Goal: Task Accomplishment & Management: Use online tool/utility

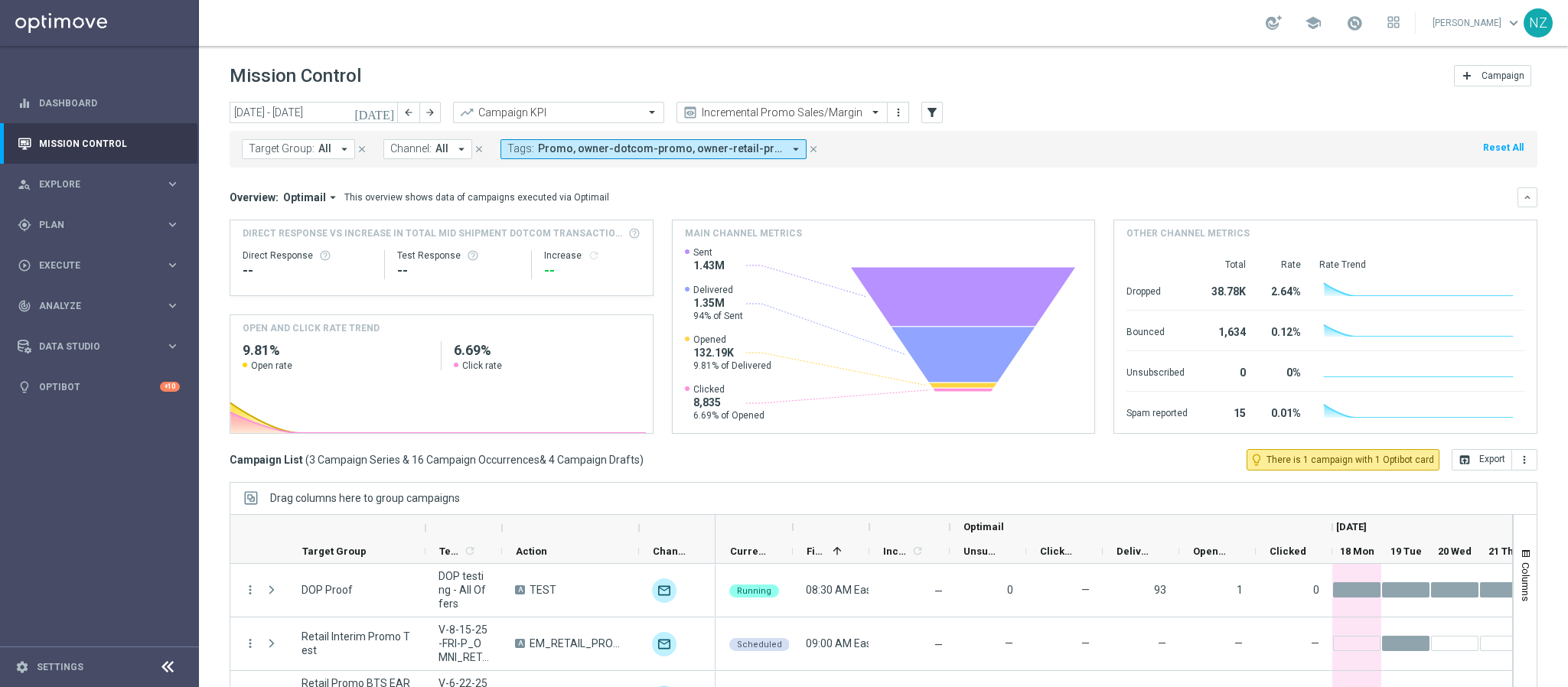
scroll to position [322, 0]
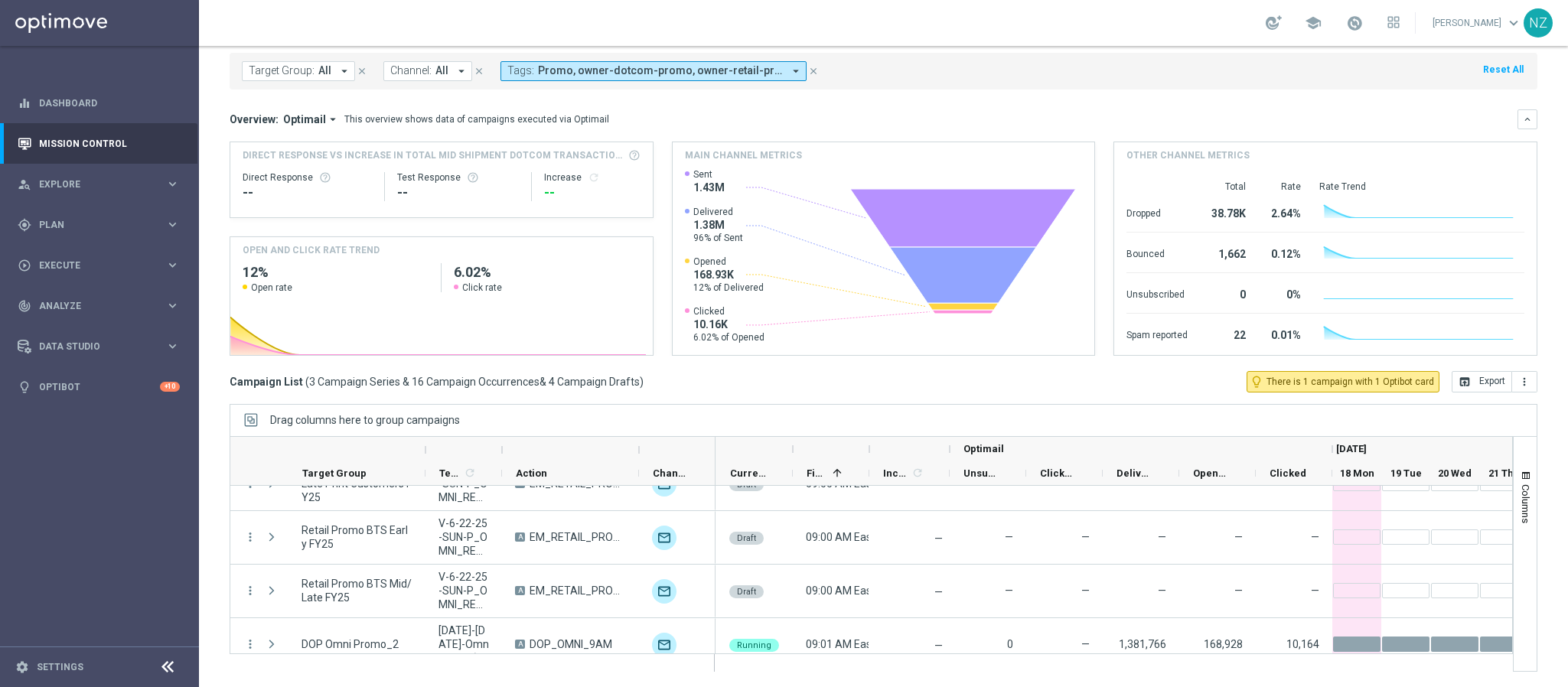
scroll to position [207, 0]
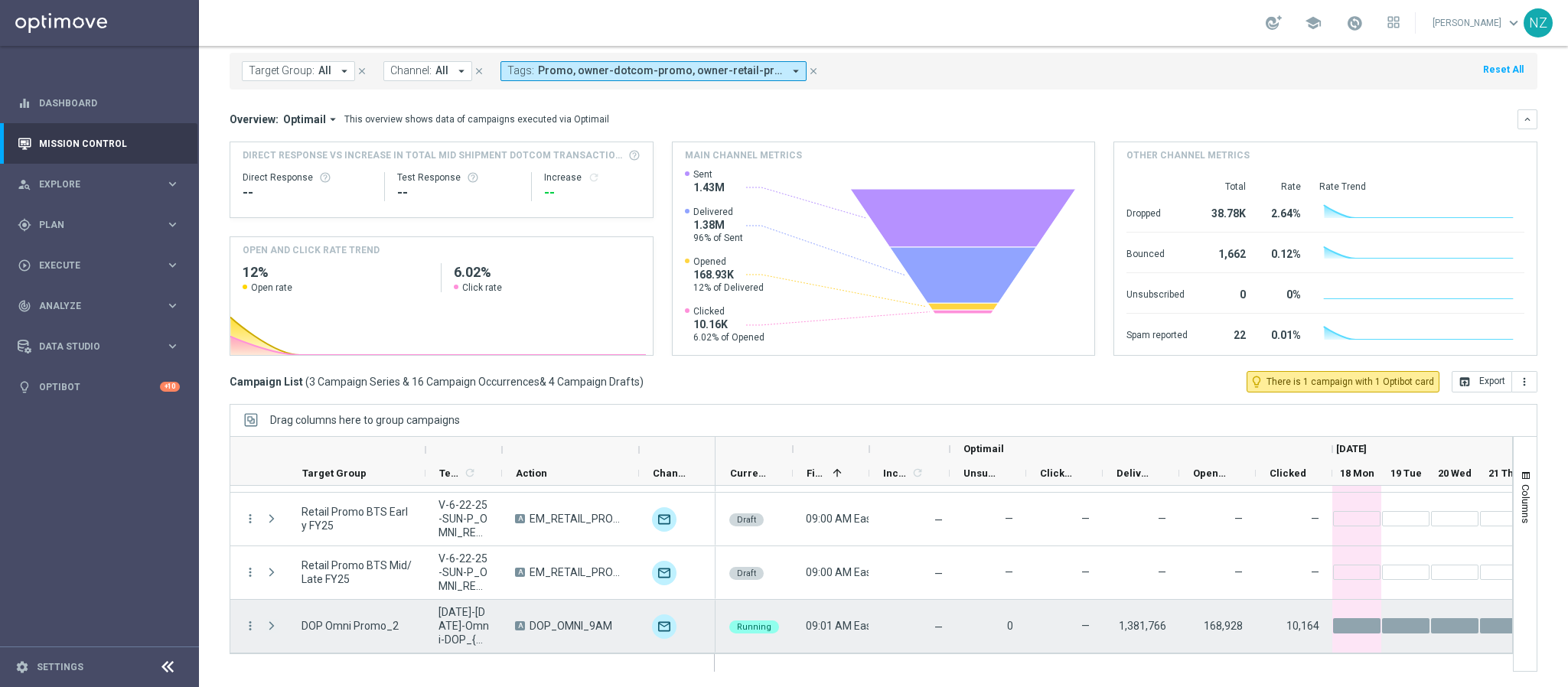
click at [274, 626] on span "Press SPACE to select this row." at bounding box center [272, 625] width 14 height 12
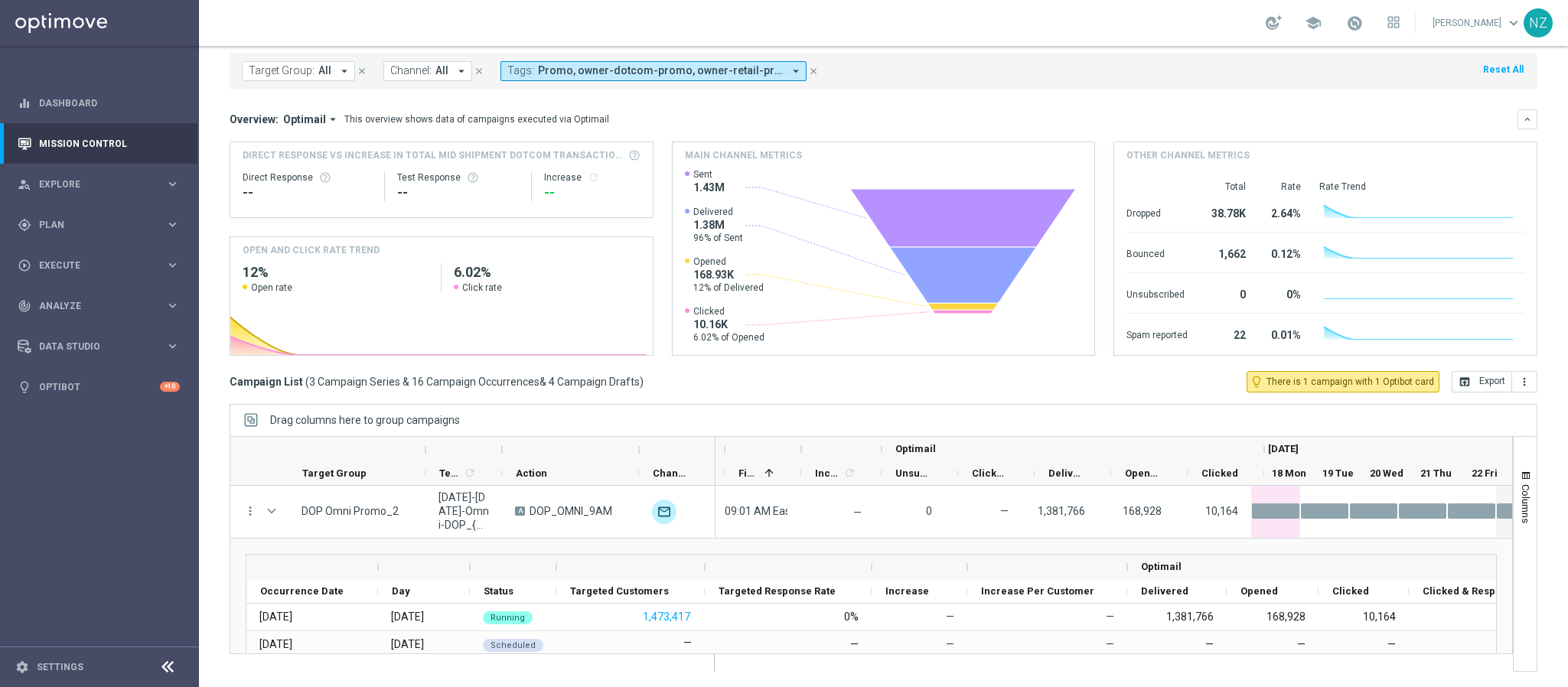
scroll to position [0, 0]
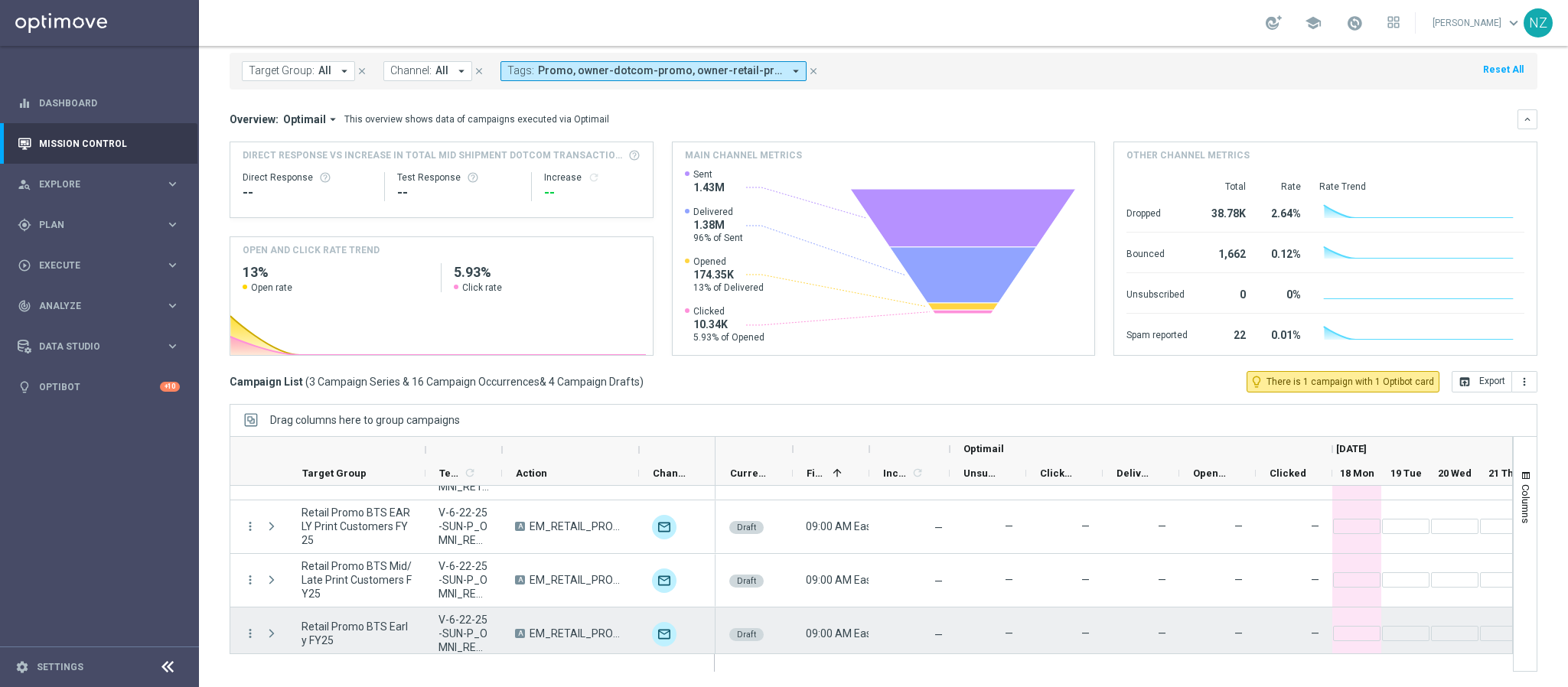
scroll to position [207, 0]
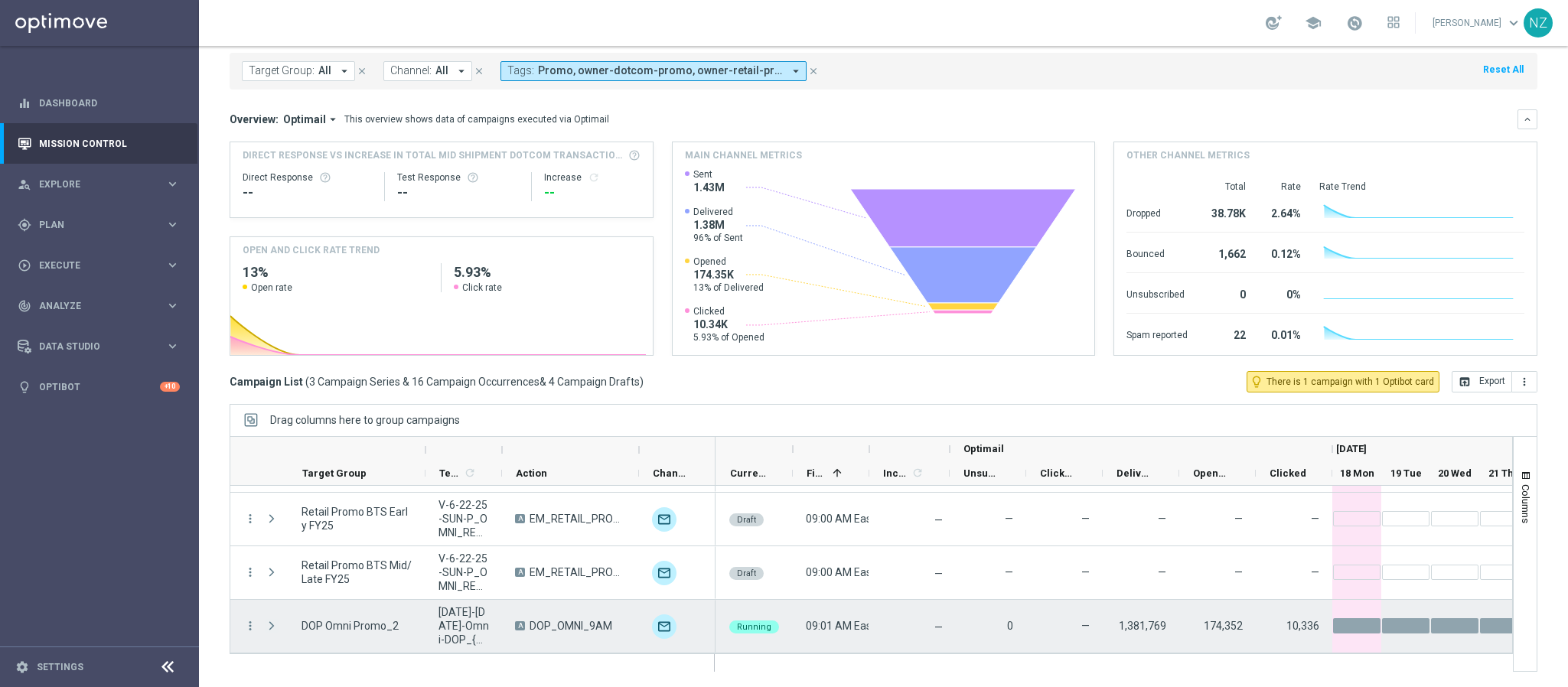
click at [274, 629] on span "Press SPACE to select this row." at bounding box center [272, 625] width 14 height 12
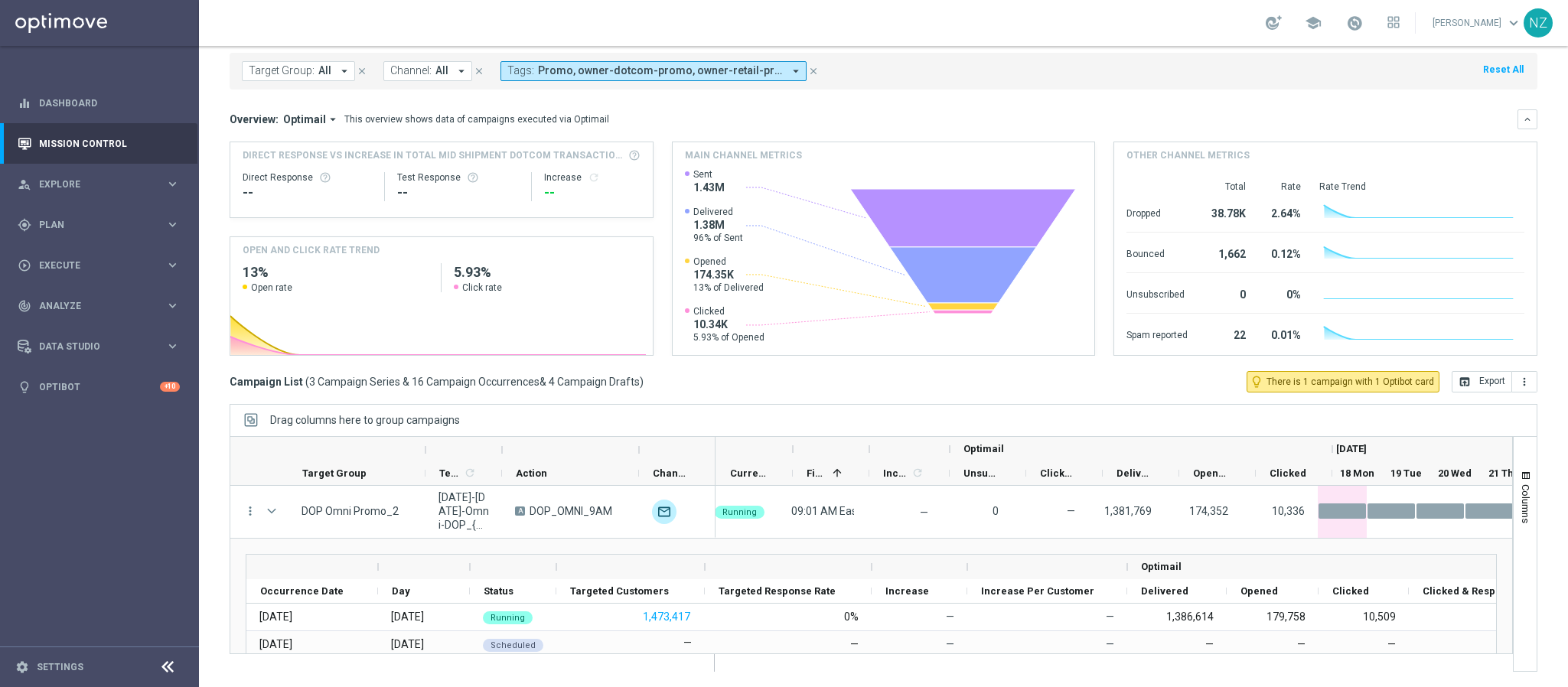
scroll to position [0, 0]
